Goal: Register for event/course

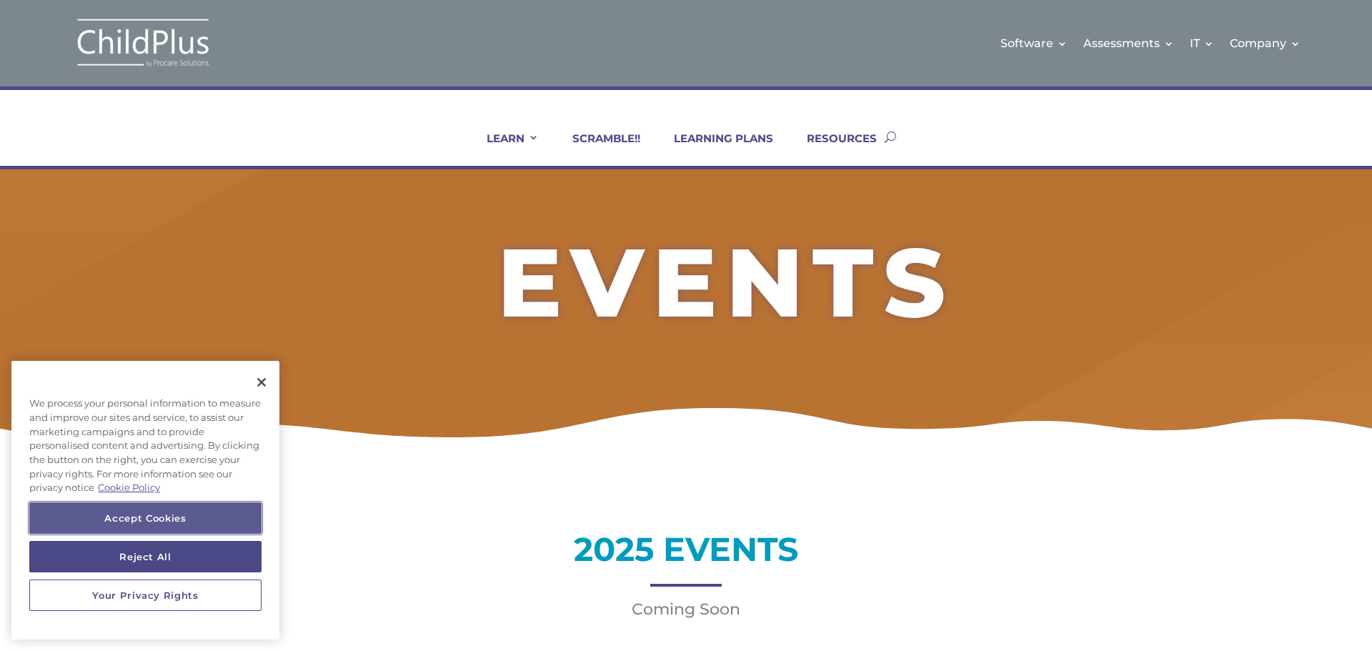
click at [241, 518] on button "Accept Cookies" at bounding box center [145, 518] width 232 height 31
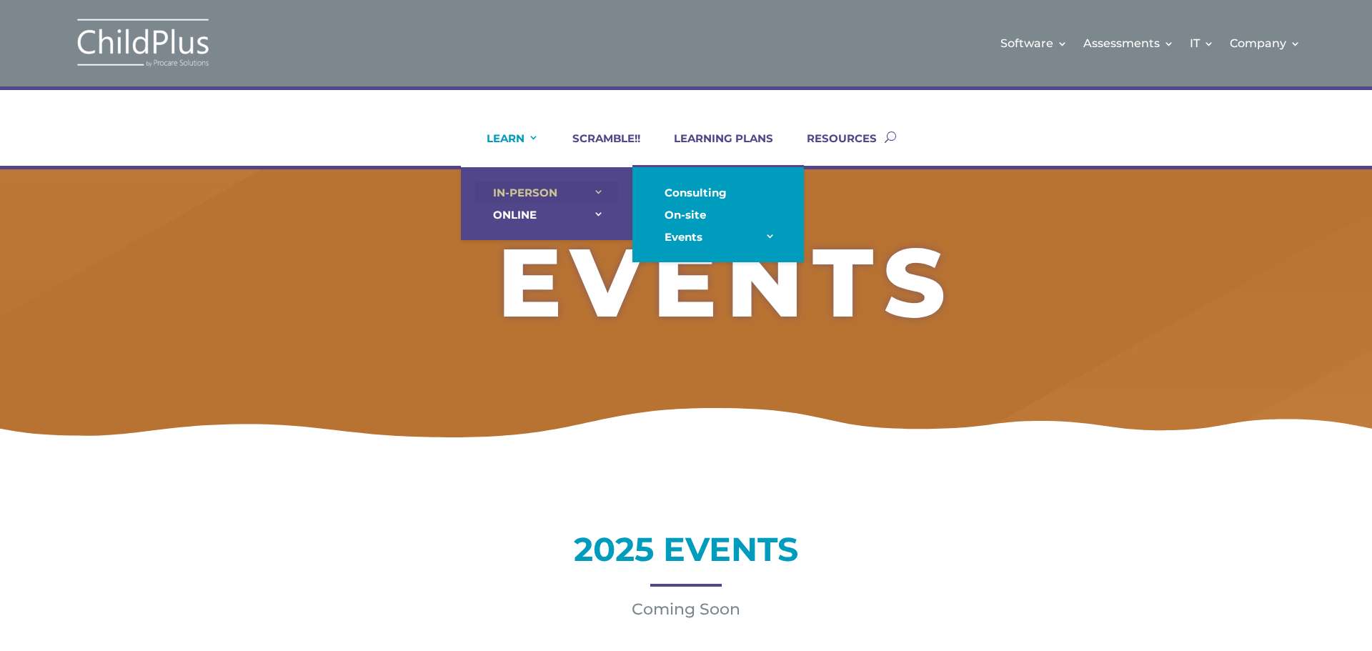
click at [521, 185] on link "IN-PERSON" at bounding box center [546, 193] width 143 height 22
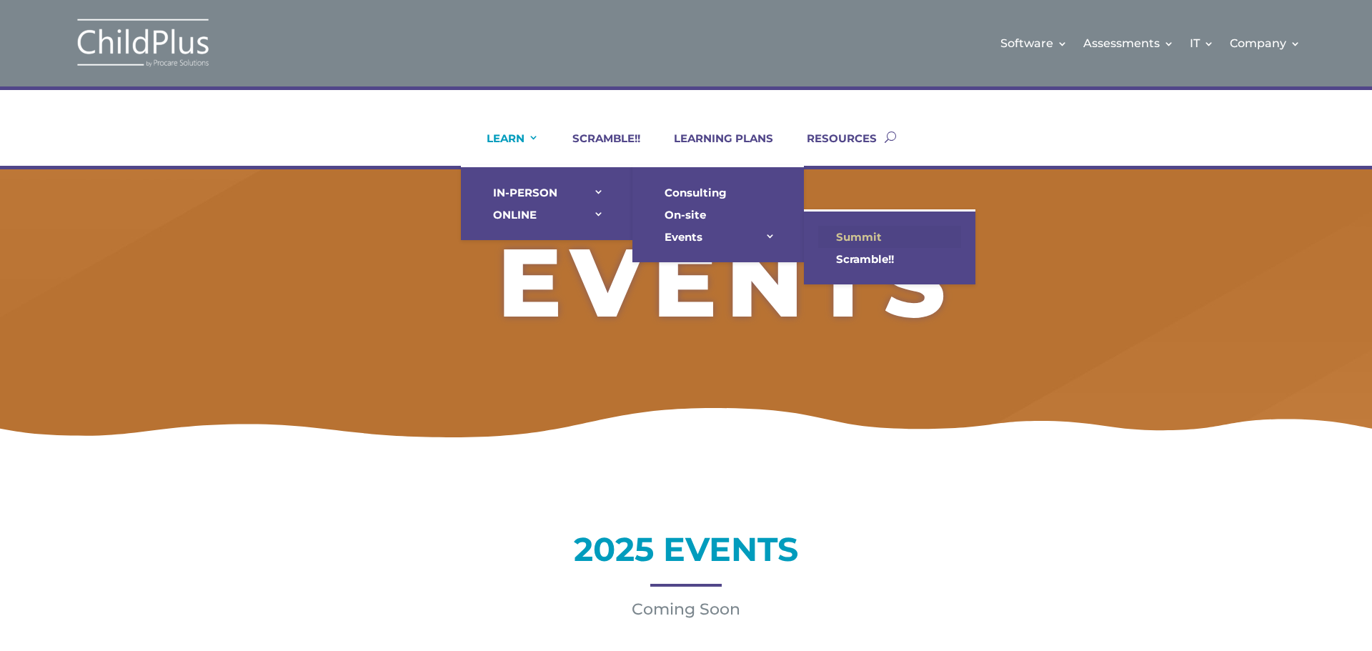
click at [846, 234] on link "Summit" at bounding box center [889, 237] width 143 height 22
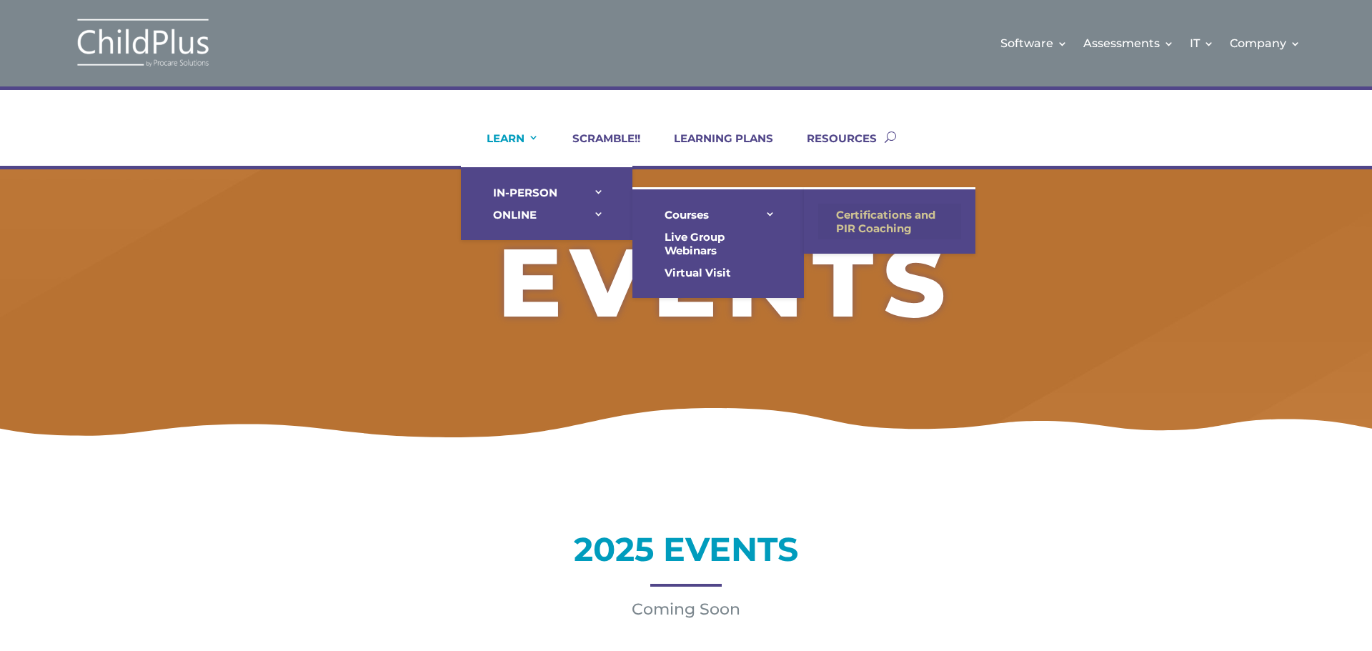
click at [823, 208] on link "Certifications and PIR Coaching" at bounding box center [889, 222] width 143 height 36
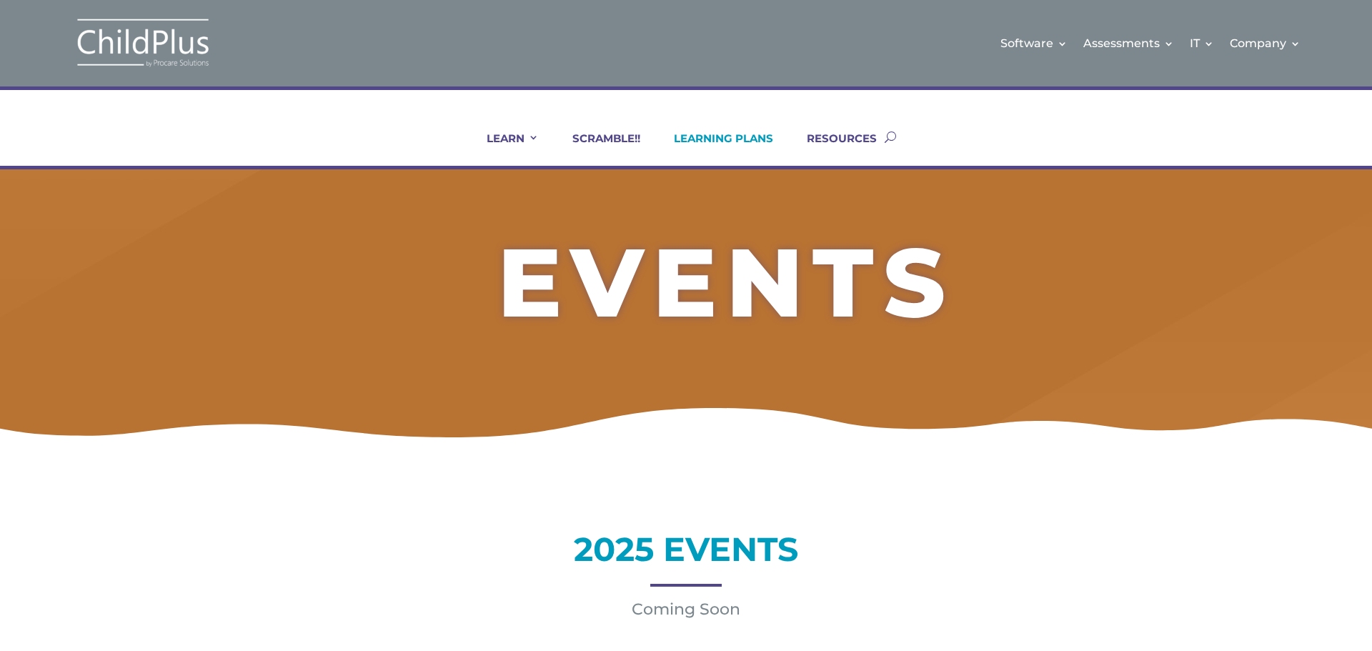
click at [705, 142] on link "LEARNING PLANS" at bounding box center [714, 149] width 117 height 34
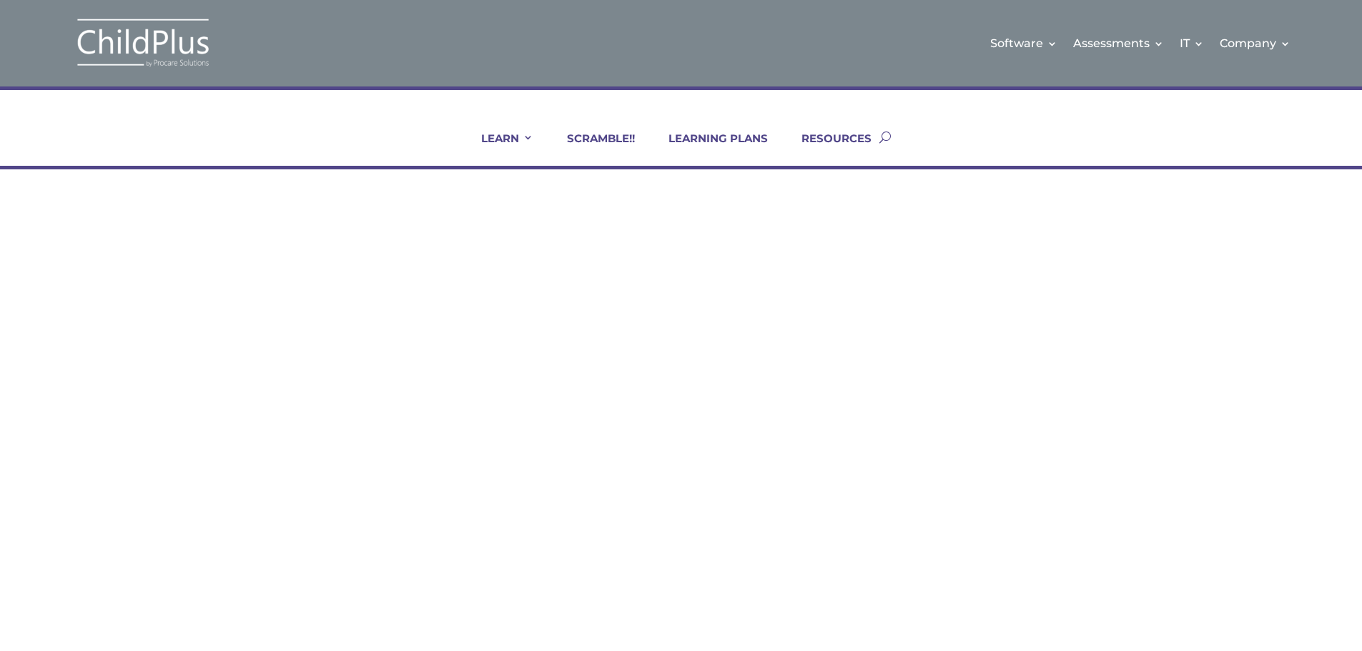
click at [851, 216] on h1 "Certifications & PIR Coaching" at bounding box center [799, 261] width 379 height 93
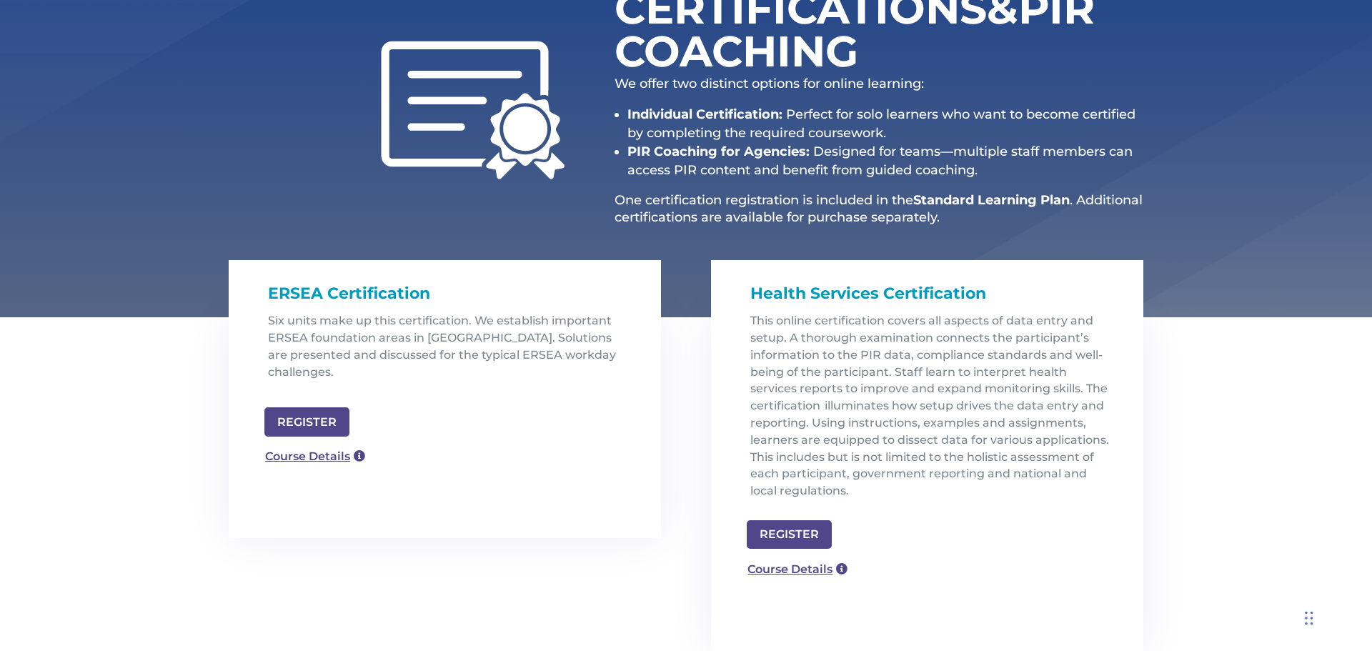
scroll to position [229, 0]
click at [310, 443] on link "Course Details" at bounding box center [308, 454] width 103 height 23
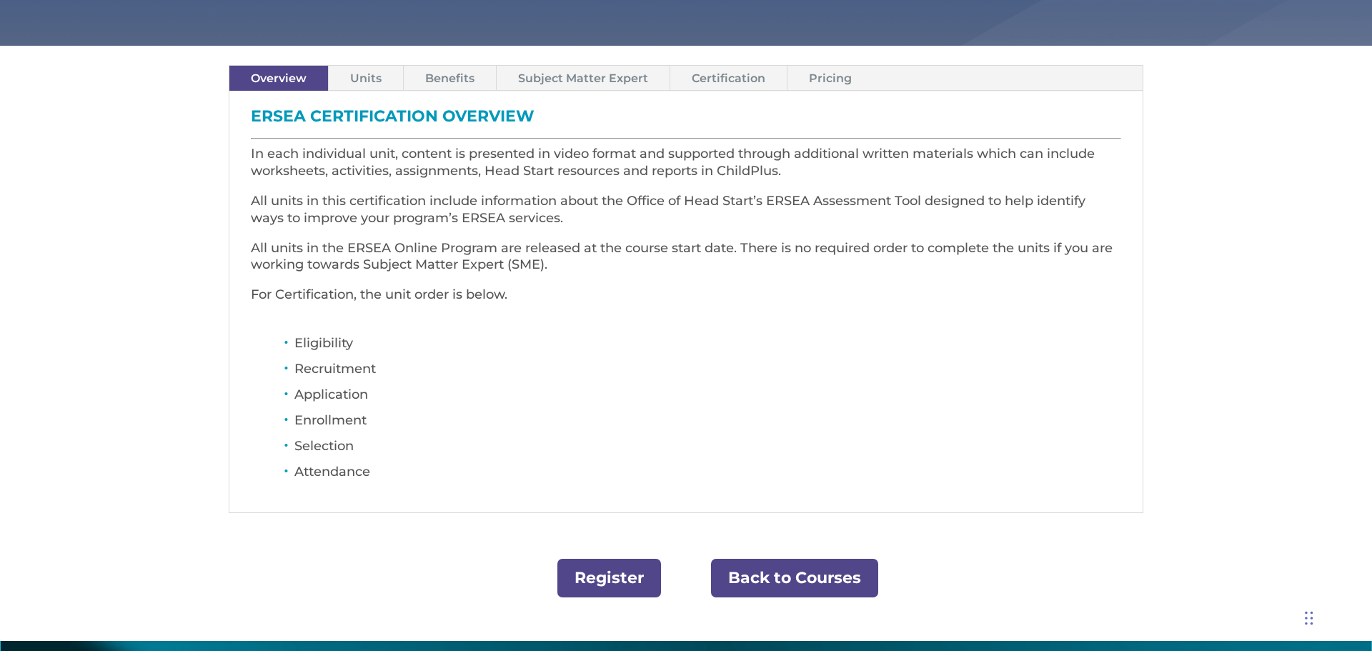
scroll to position [400, 0]
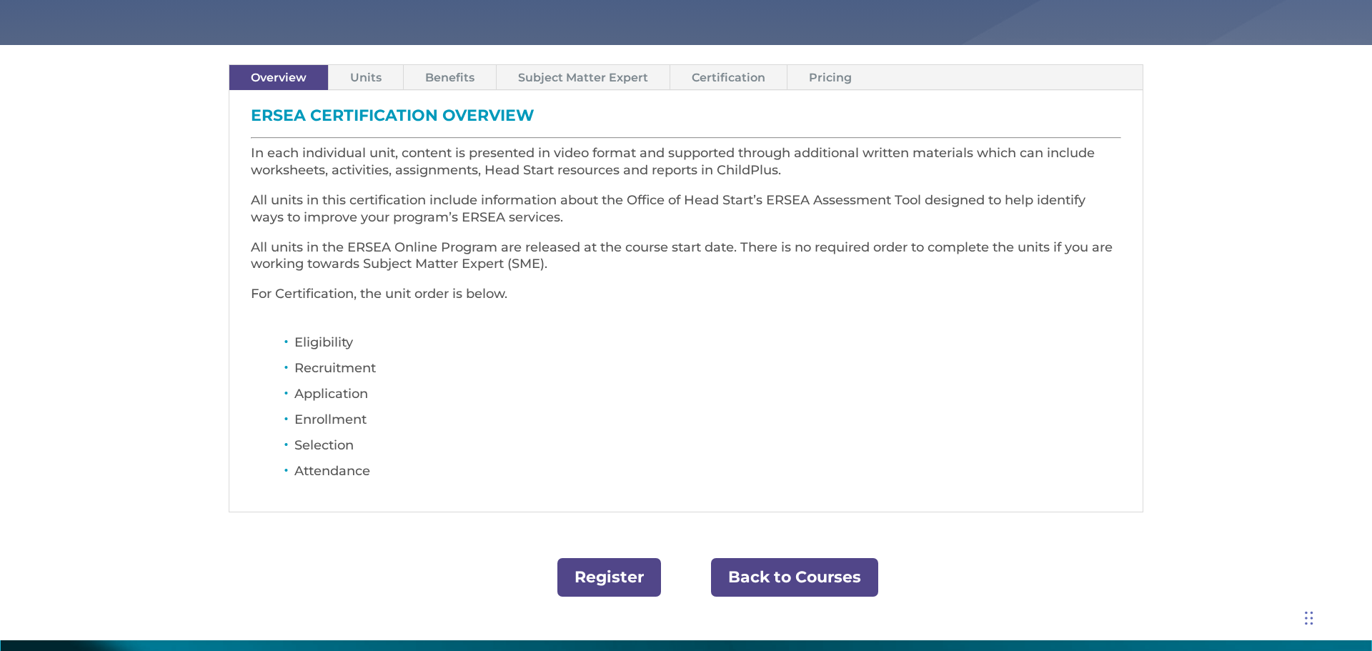
click at [618, 570] on link "Register" at bounding box center [610, 577] width 104 height 39
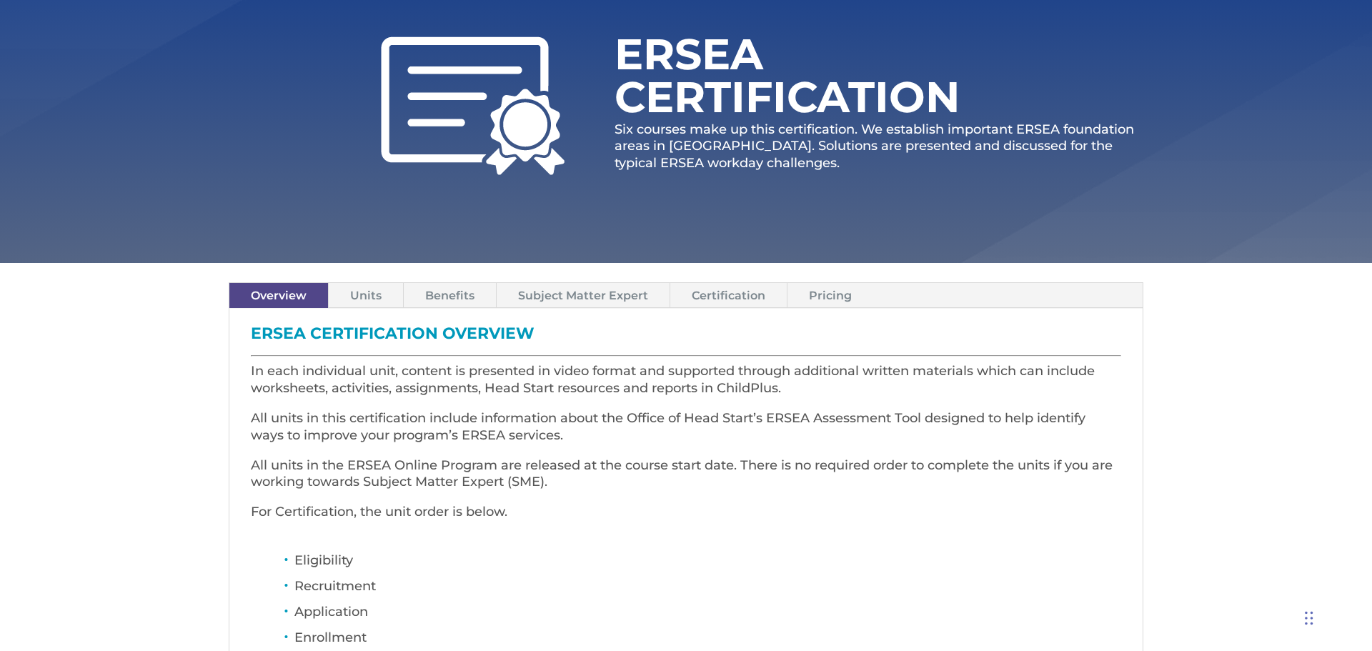
scroll to position [172, 0]
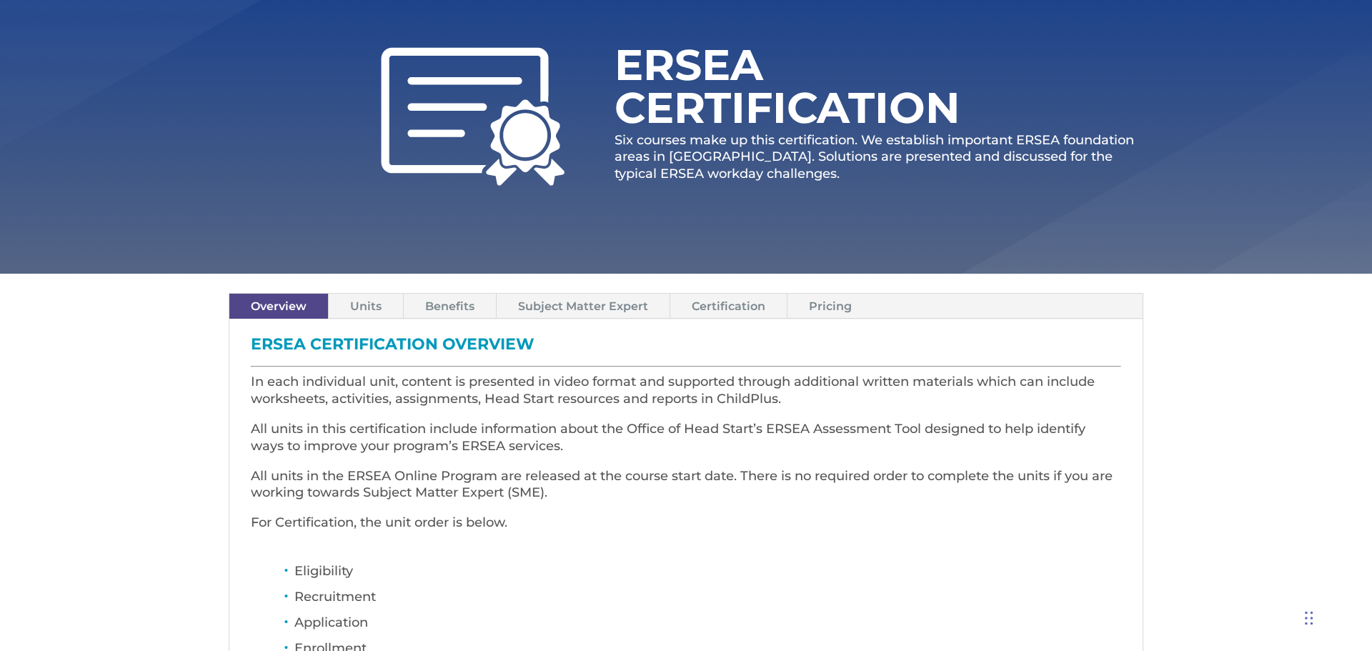
click at [370, 301] on link "Units" at bounding box center [366, 306] width 74 height 25
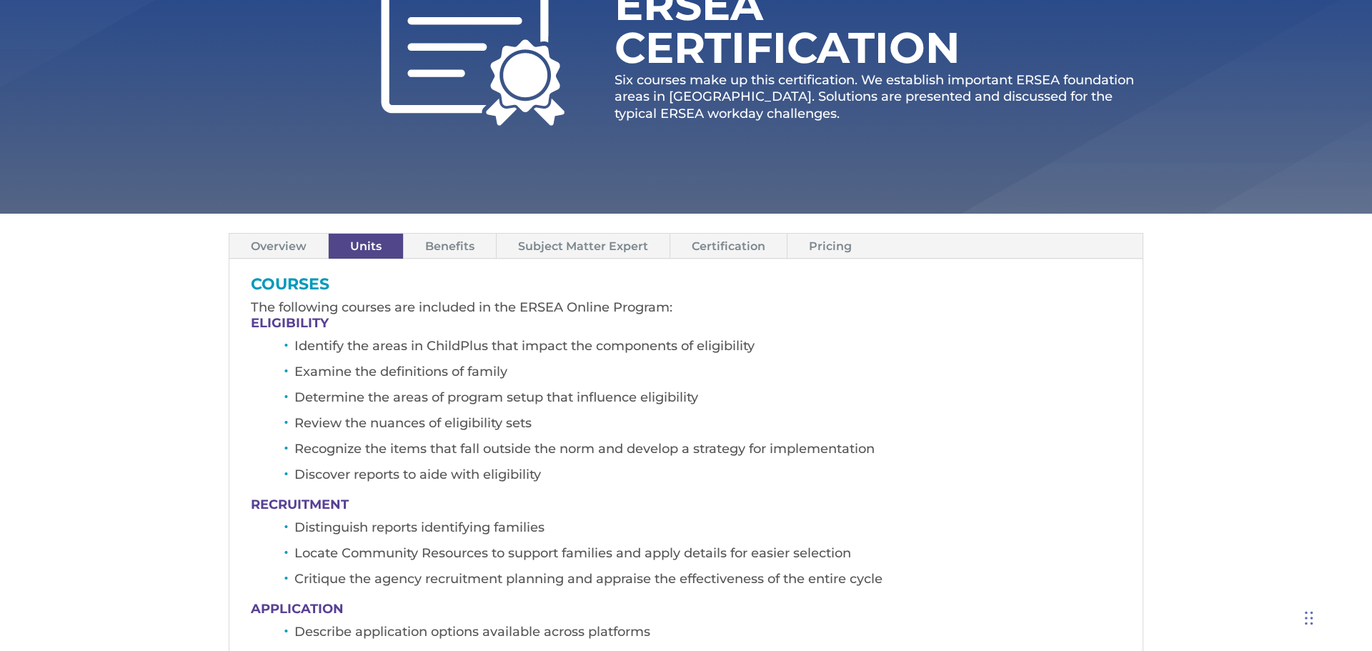
scroll to position [229, 0]
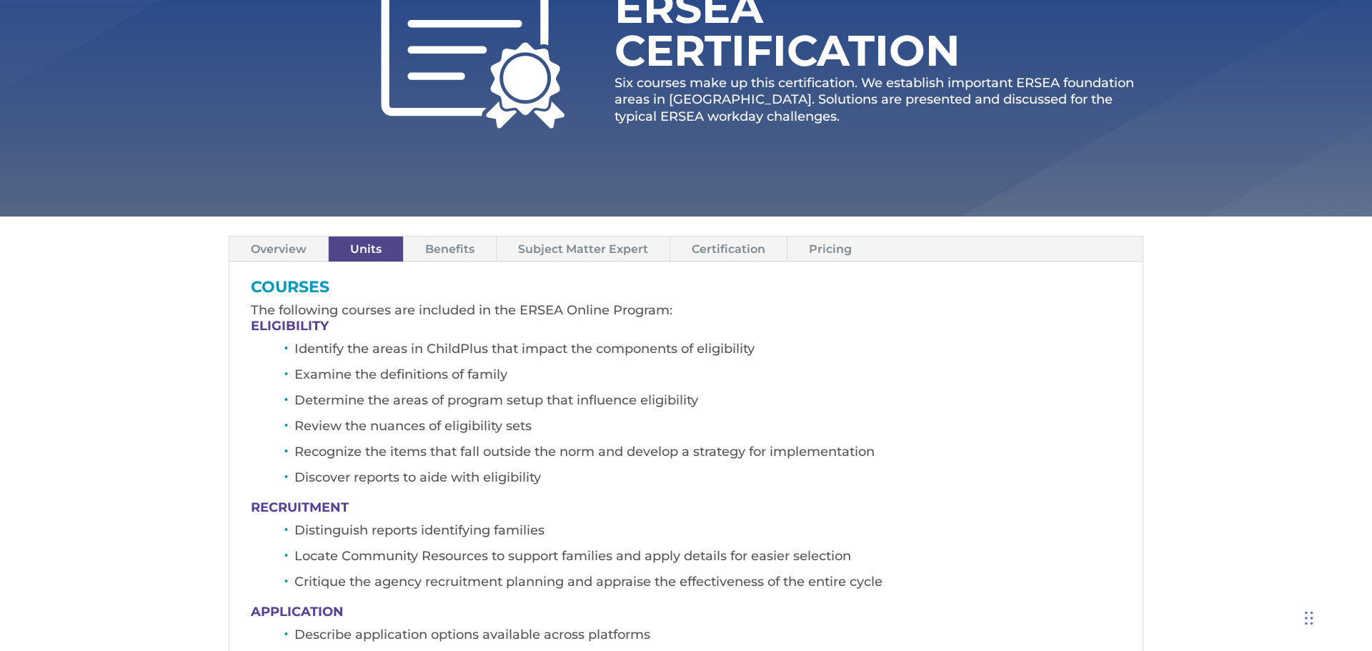
click at [440, 251] on link "Benefits" at bounding box center [450, 249] width 92 height 25
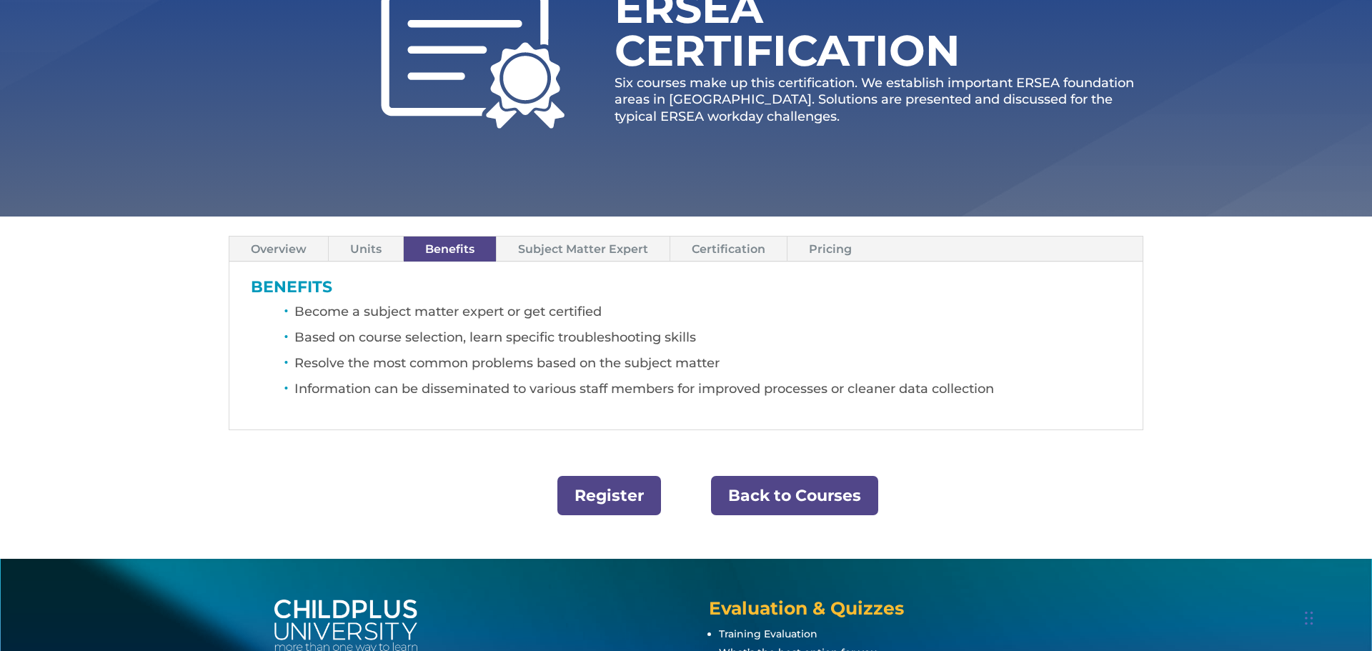
click at [813, 244] on link "Pricing" at bounding box center [831, 249] width 86 height 25
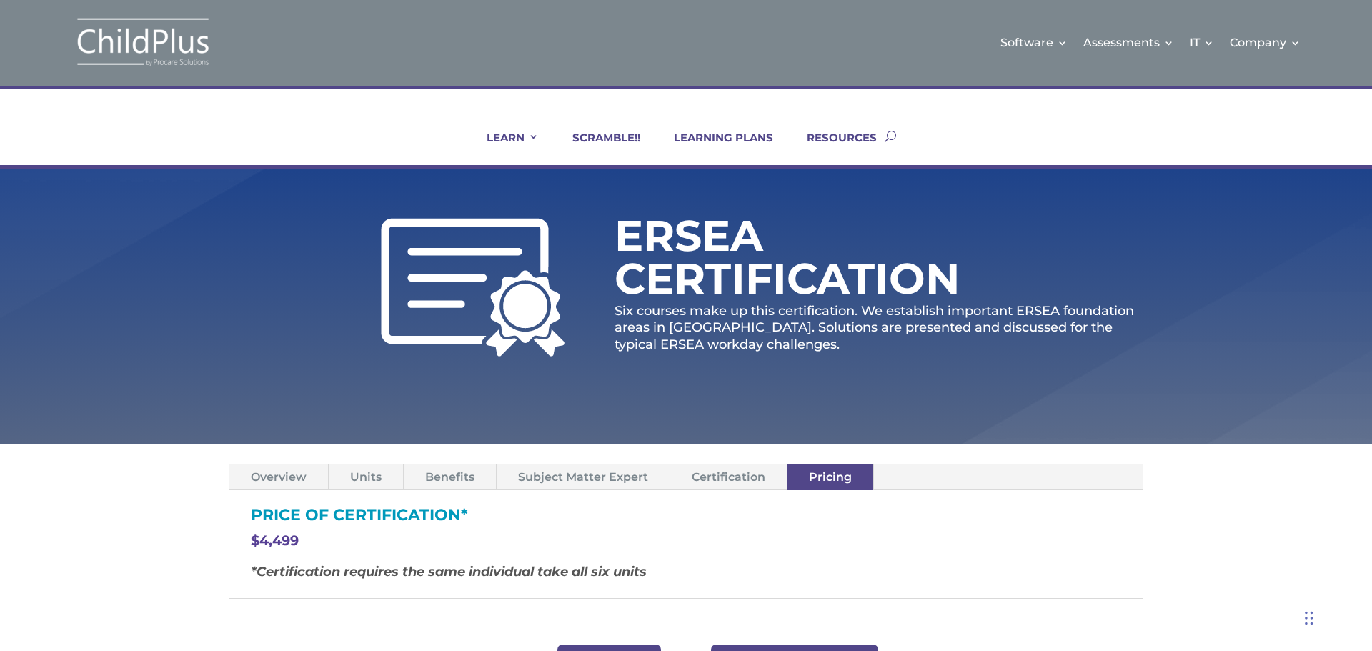
scroll to position [0, 0]
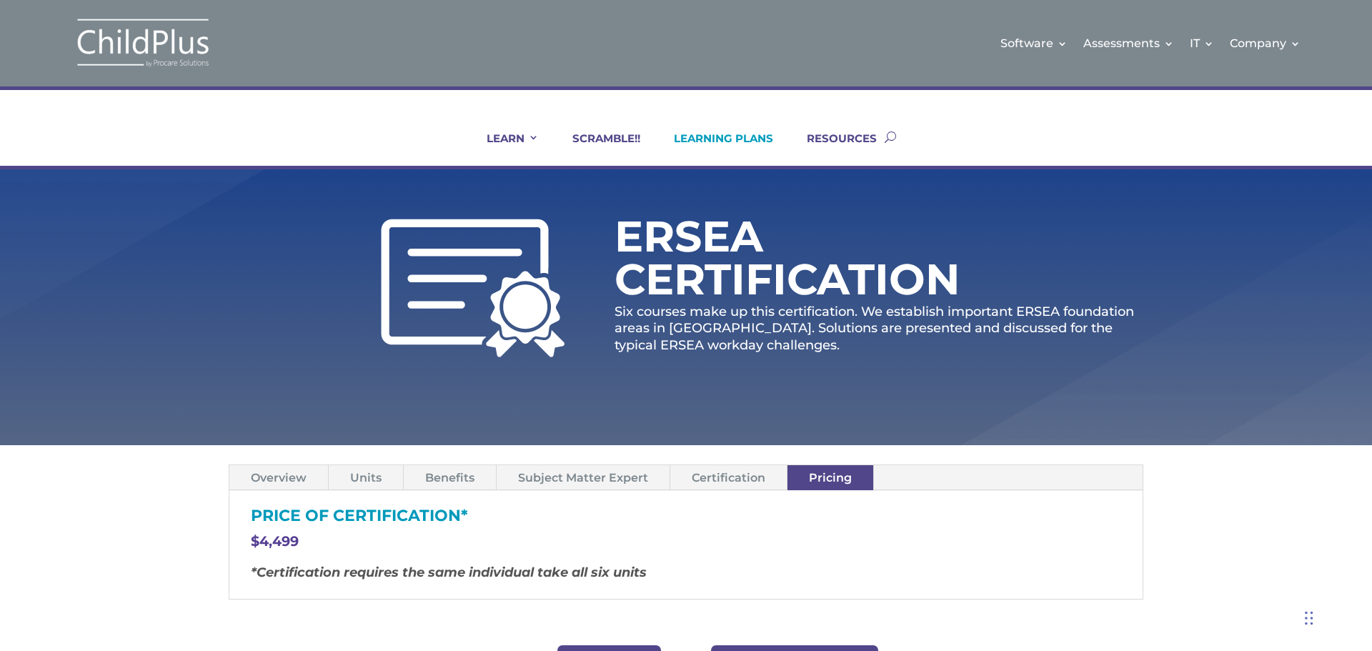
click at [752, 140] on link "LEARNING PLANS" at bounding box center [714, 149] width 117 height 34
click at [595, 139] on link "SCRAMBLE!!" at bounding box center [598, 149] width 86 height 34
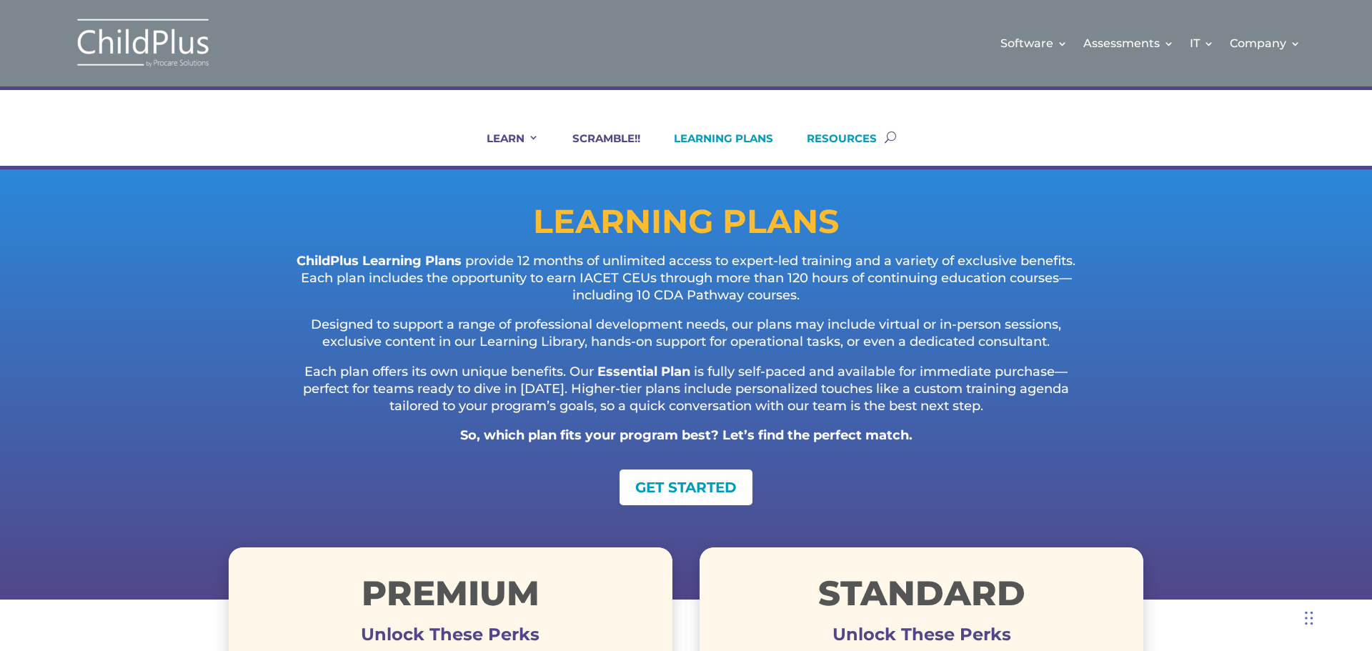
click at [856, 142] on link "RESOURCES" at bounding box center [833, 149] width 88 height 34
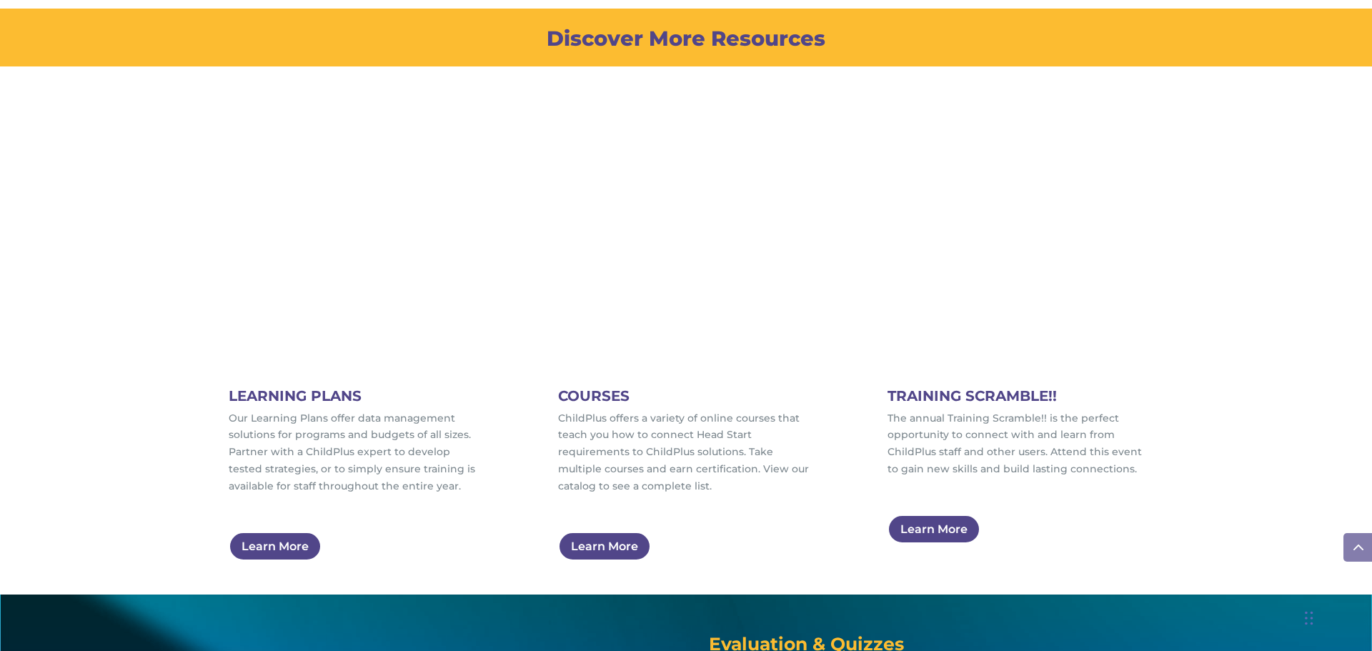
scroll to position [743, 0]
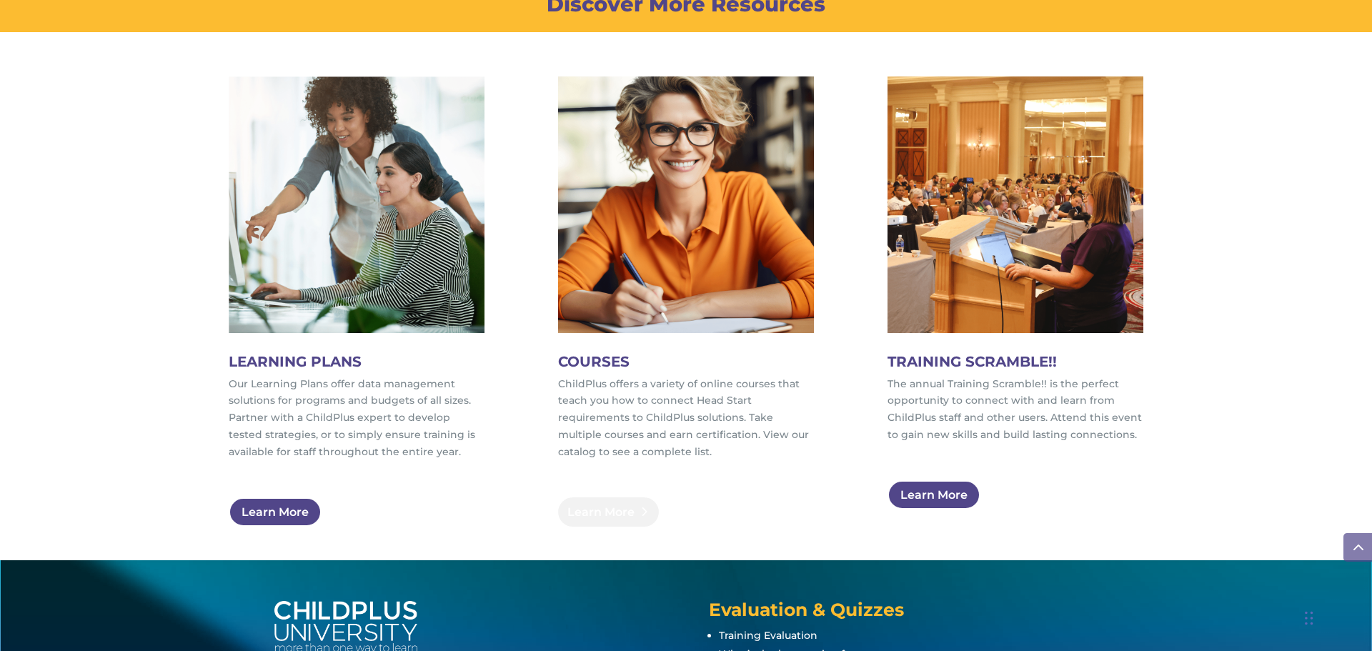
click at [619, 510] on link "Learn More" at bounding box center [608, 512] width 101 height 29
